Goal: Task Accomplishment & Management: Use online tool/utility

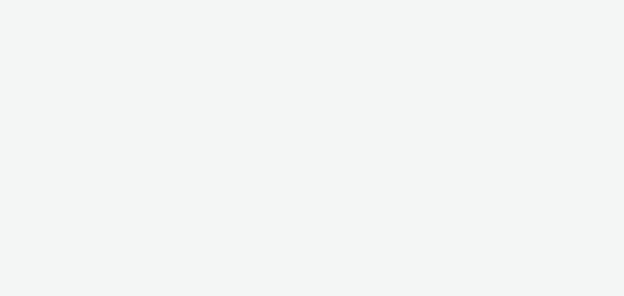
select select "ea06b517-4720-4a42-ac0a-740ca62f4ef0"
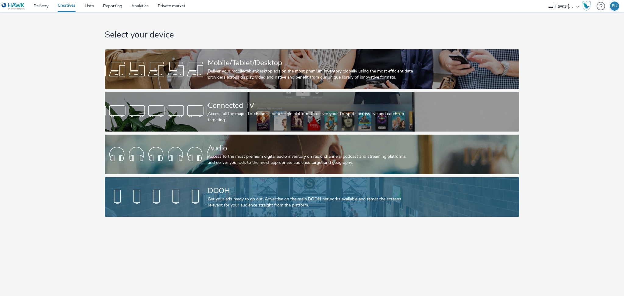
click at [234, 197] on div "Get your ads ready to go out! Advertise on the main DOOH networks available and…" at bounding box center [311, 202] width 206 height 12
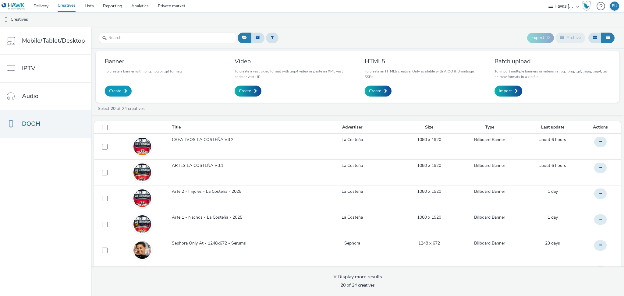
click at [124, 91] on span at bounding box center [125, 91] width 3 height 4
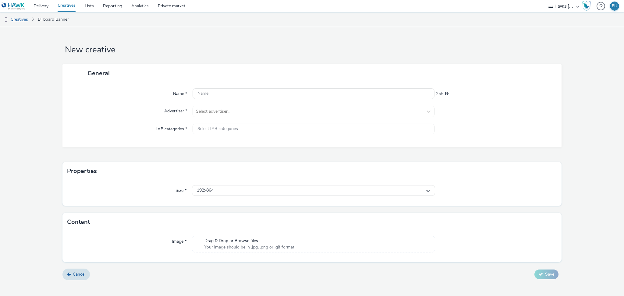
click at [17, 20] on link "Creatives" at bounding box center [15, 19] width 31 height 15
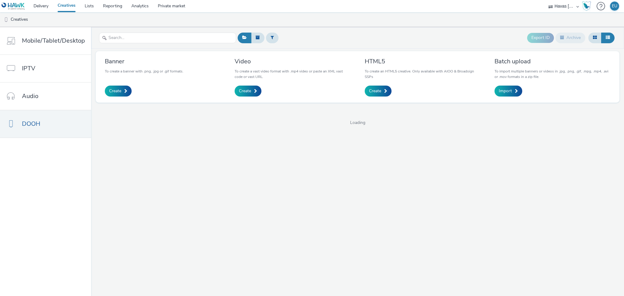
click at [137, 69] on p "To create a banner with .png, .jpg or .gif formats." at bounding box center [144, 71] width 79 height 5
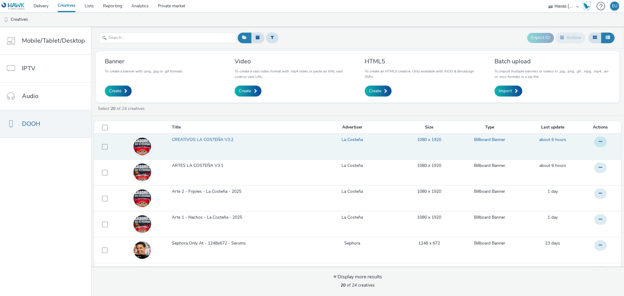
click at [599, 143] on icon at bounding box center [600, 141] width 3 height 4
click at [576, 149] on link "Edit" at bounding box center [584, 154] width 46 height 12
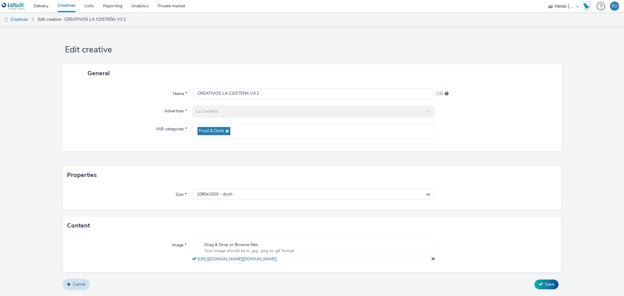
scroll to position [4, 0]
click at [72, 5] on link "Creatives" at bounding box center [66, 6] width 27 height 12
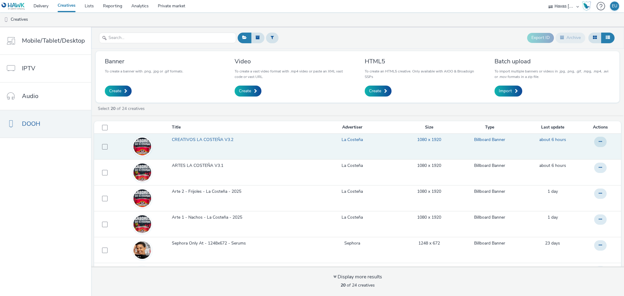
click at [212, 139] on span "CREATIVOS LA COSTEÑA V3.2" at bounding box center [204, 140] width 64 height 6
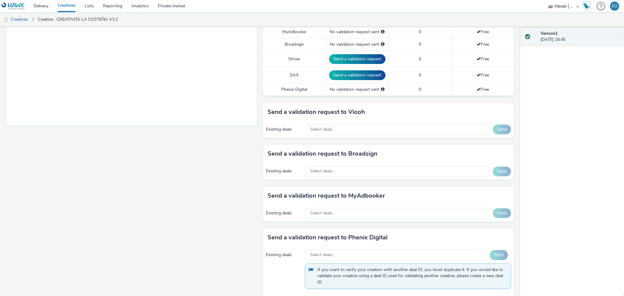
scroll to position [199, 0]
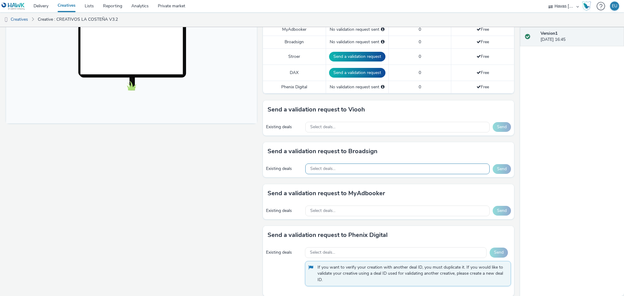
click at [341, 171] on div "Select deals..." at bounding box center [397, 169] width 184 height 11
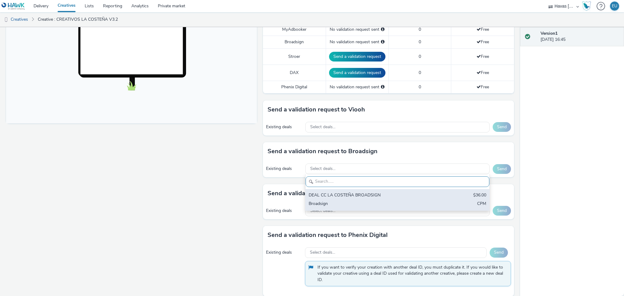
click at [341, 194] on div "DEAL CC LA COSTEÑA BROADSIGN" at bounding box center [367, 195] width 117 height 7
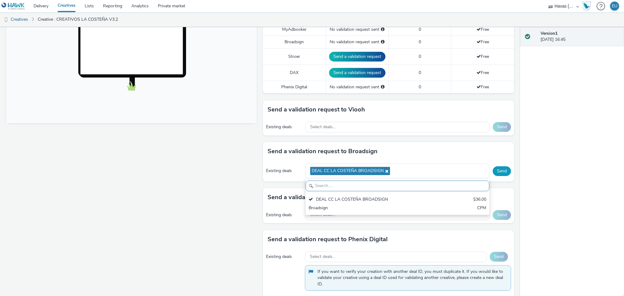
click at [495, 173] on button "Send" at bounding box center [502, 171] width 18 height 10
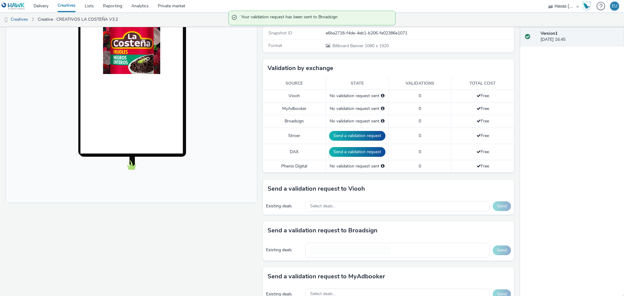
scroll to position [118, 0]
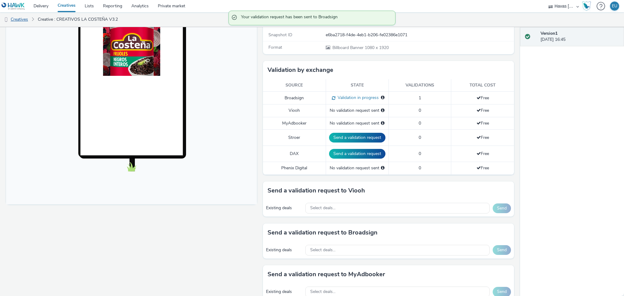
click at [18, 19] on link "Creatives" at bounding box center [15, 19] width 31 height 15
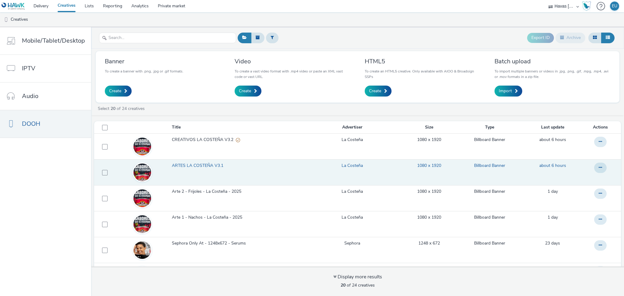
click at [204, 162] on td "ARTES LA COSTEÑA V3.1" at bounding box center [236, 173] width 130 height 26
click at [203, 164] on span "ARTES LA COSTEÑA V3.1" at bounding box center [199, 166] width 54 height 6
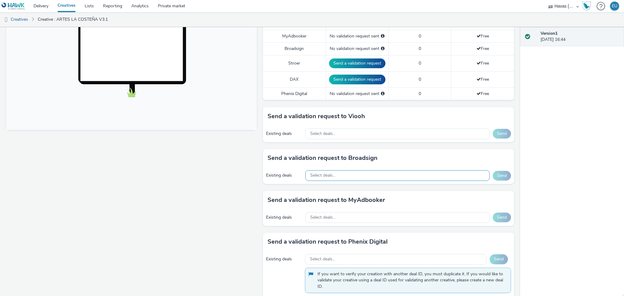
scroll to position [203, 0]
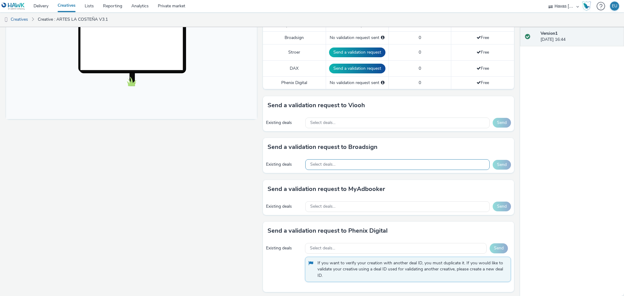
click at [334, 166] on div "Select deals..." at bounding box center [397, 164] width 184 height 11
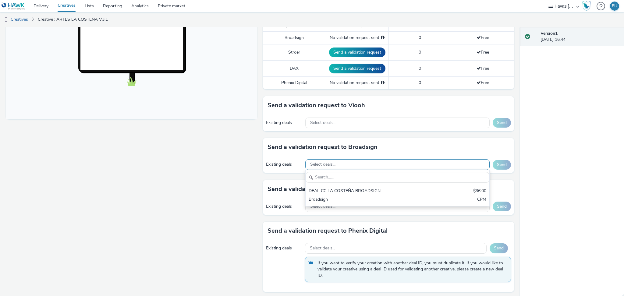
scroll to position [0, 0]
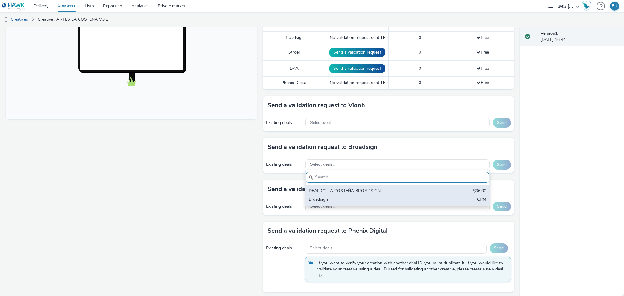
click at [334, 192] on div "DEAL CC LA COSTEÑA BROADSIGN" at bounding box center [367, 191] width 117 height 7
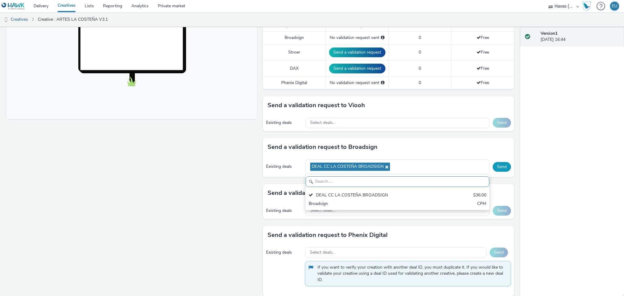
click at [494, 166] on button "Send" at bounding box center [502, 167] width 18 height 10
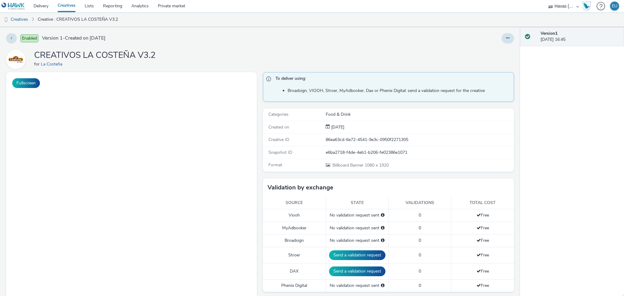
select select "ea06b517-4720-4a42-ac0a-740ca62f4ef0"
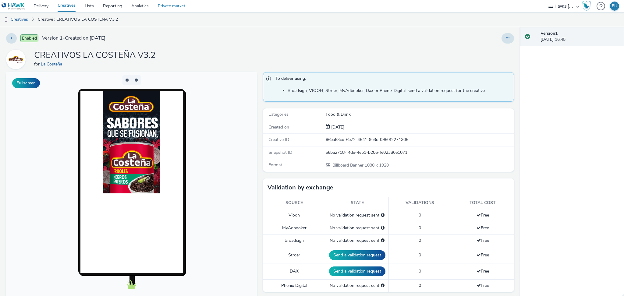
scroll to position [162, 0]
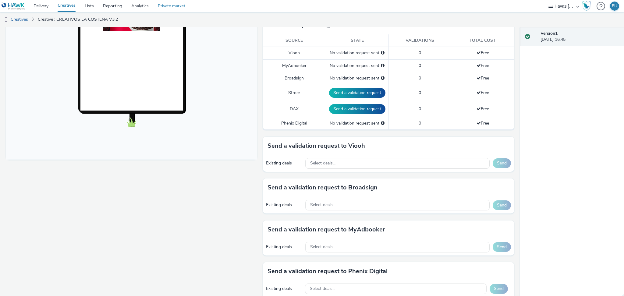
click at [168, 5] on link "Private market" at bounding box center [171, 6] width 37 height 12
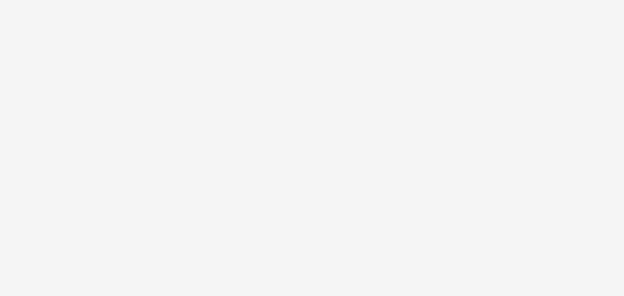
select select "ea06b517-4720-4a42-ac0a-740ca62f4ef0"
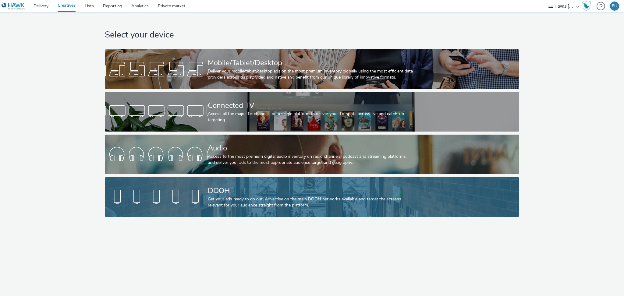
click at [236, 199] on div "Get your ads ready to go out! Advertise on the main DOOH networks available and…" at bounding box center [311, 202] width 206 height 12
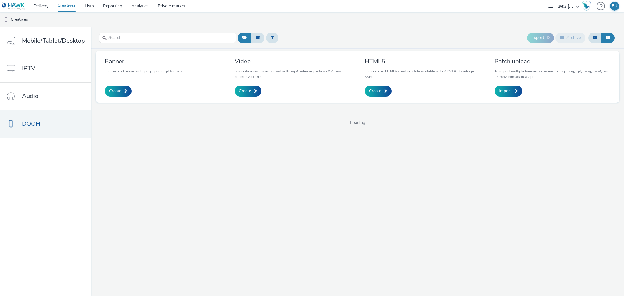
click at [123, 70] on p "To create a banner with .png, .jpg or .gif formats." at bounding box center [144, 71] width 79 height 5
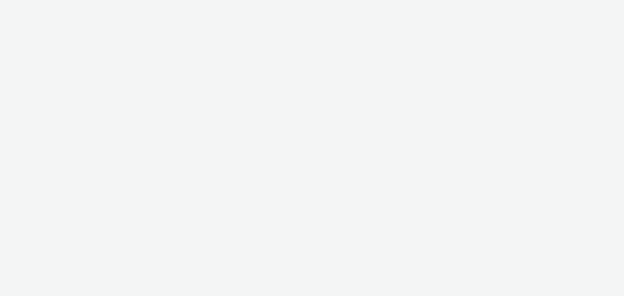
select select "ea06b517-4720-4a42-ac0a-740ca62f4ef0"
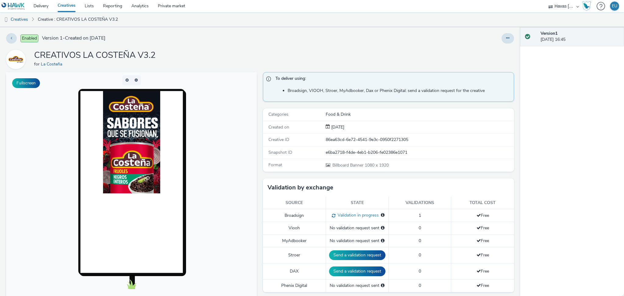
scroll to position [122, 0]
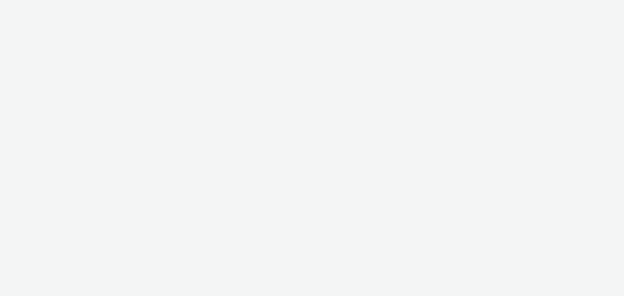
select select "ea06b517-4720-4a42-ac0a-740ca62f4ef0"
